Goal: Task Accomplishment & Management: Manage account settings

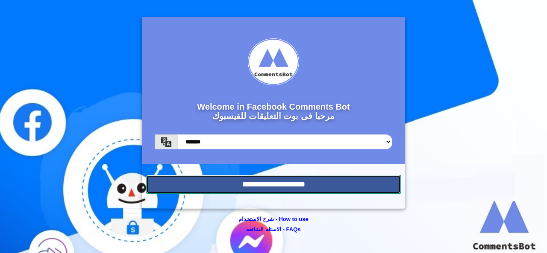
click at [280, 185] on input "**********" at bounding box center [273, 184] width 254 height 19
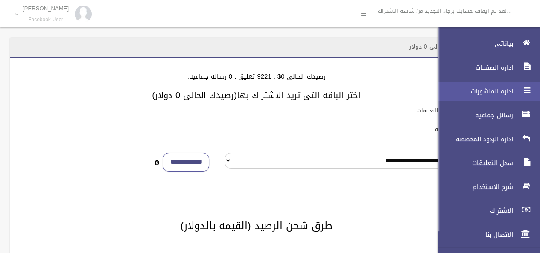
click at [529, 90] on icon at bounding box center [527, 90] width 8 height 17
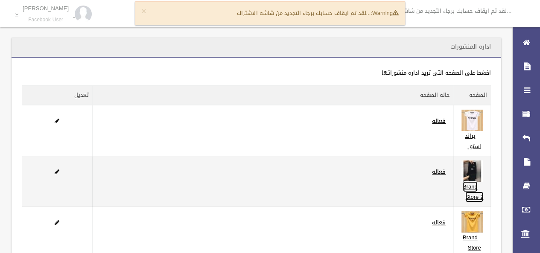
click at [469, 187] on link "Brand Store 2" at bounding box center [473, 191] width 21 height 21
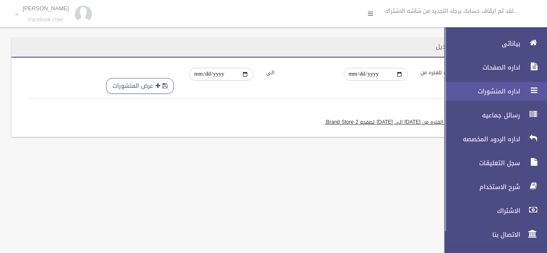
click at [526, 98] on link "اداره المنشورات" at bounding box center [492, 91] width 110 height 19
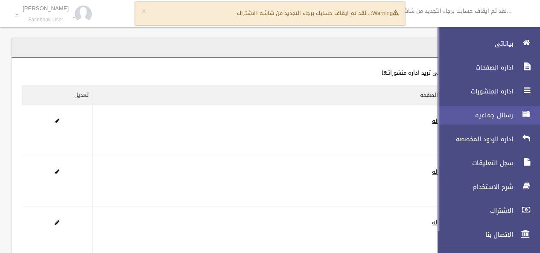
click at [528, 111] on icon at bounding box center [527, 114] width 8 height 17
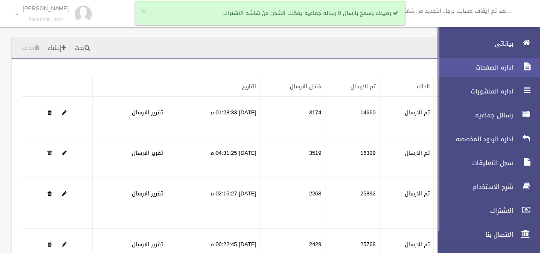
click at [523, 68] on icon at bounding box center [527, 66] width 8 height 17
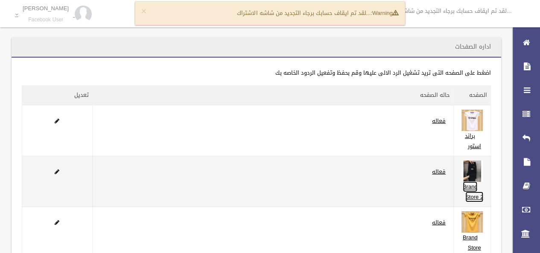
click at [471, 187] on link "Brand Store 2" at bounding box center [473, 191] width 21 height 21
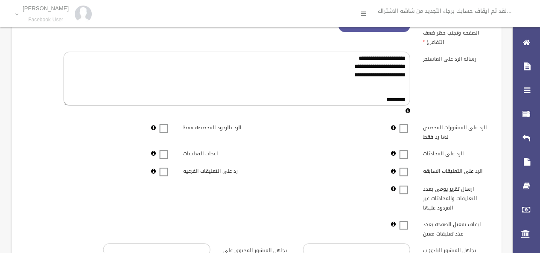
scroll to position [273, 0]
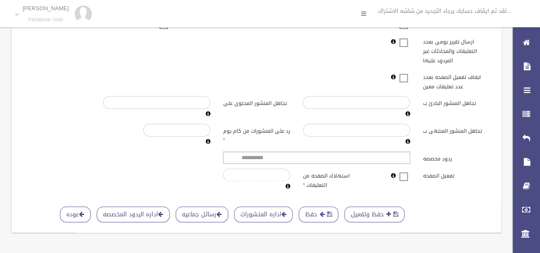
click at [404, 171] on label at bounding box center [403, 176] width 13 height 11
click at [377, 207] on button "حفظ وتفعيل" at bounding box center [374, 215] width 60 height 16
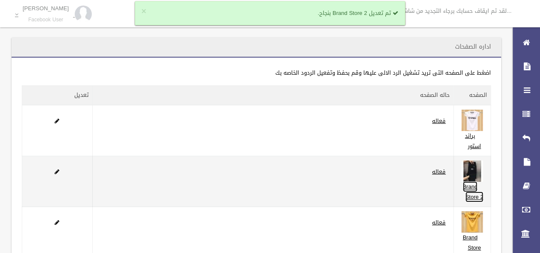
click at [467, 188] on link "Brand Store 2" at bounding box center [473, 191] width 21 height 21
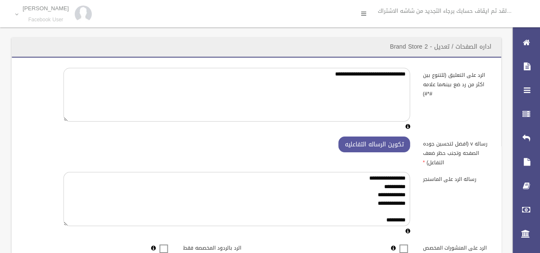
scroll to position [273, 0]
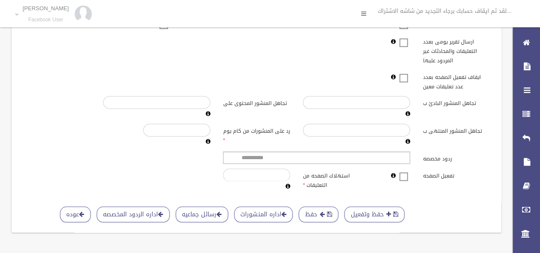
click at [404, 171] on span at bounding box center [403, 171] width 13 height 0
click at [379, 211] on button "حفظ وتفعيل" at bounding box center [374, 215] width 60 height 16
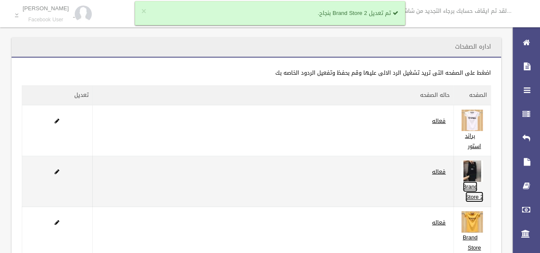
click at [470, 186] on link "Brand Store 2" at bounding box center [473, 191] width 21 height 21
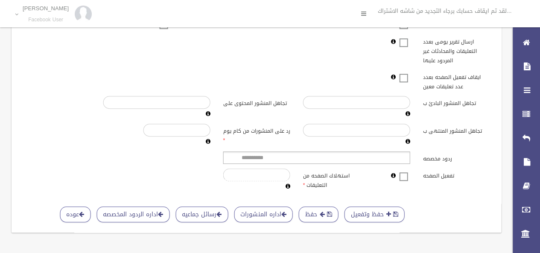
scroll to position [273, 0]
